Goal: Task Accomplishment & Management: Manage account settings

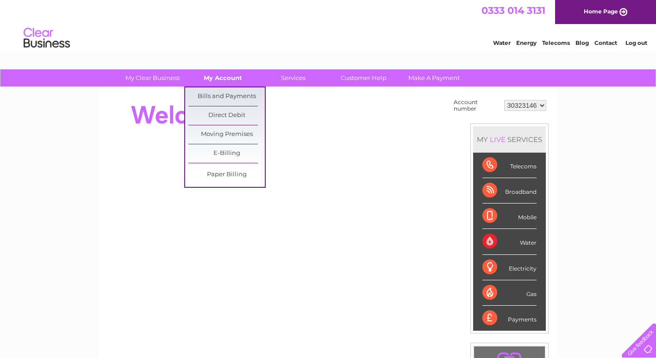
click at [195, 78] on link "My Account" at bounding box center [223, 77] width 76 height 17
click at [221, 91] on link "Bills and Payments" at bounding box center [226, 97] width 76 height 19
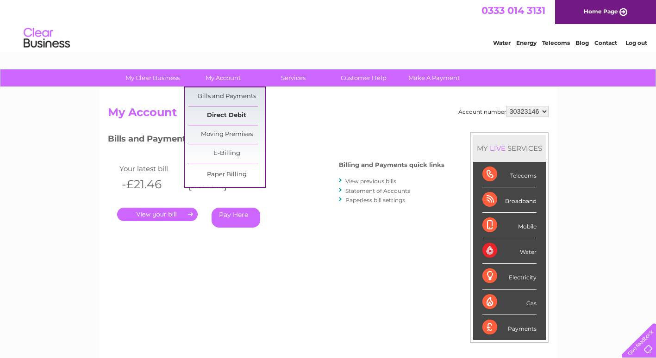
click at [222, 121] on link "Direct Debit" at bounding box center [226, 115] width 76 height 19
click at [226, 116] on link "Direct Debit" at bounding box center [226, 115] width 76 height 19
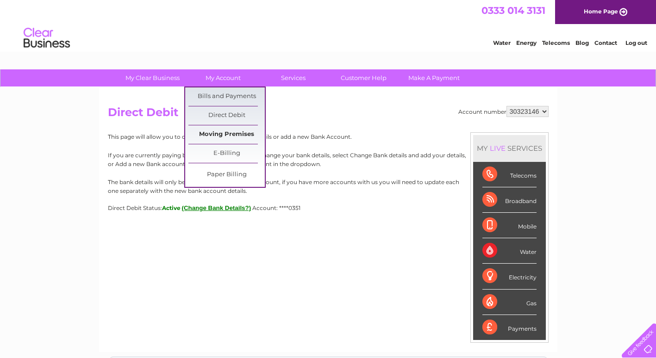
click at [227, 139] on link "Moving Premises" at bounding box center [226, 134] width 76 height 19
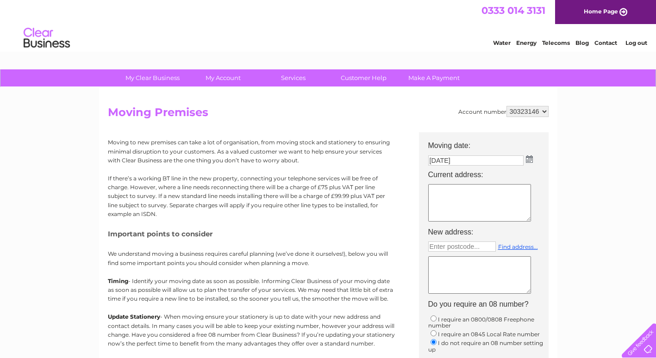
click at [227, 139] on p "Moving to new premises can take a lot of organisation, from moving stock and st…" at bounding box center [251, 151] width 287 height 27
